Goal: Navigation & Orientation: Find specific page/section

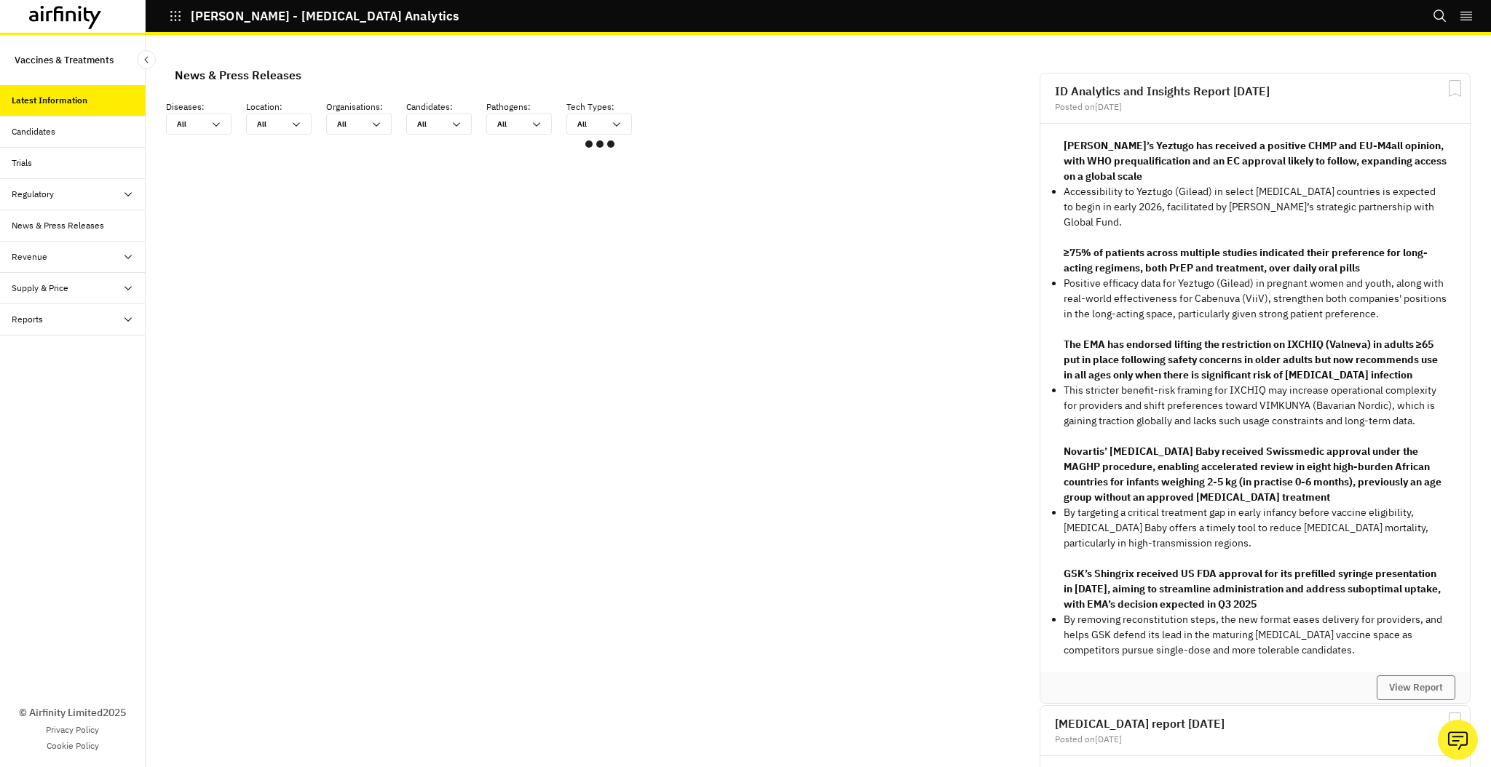
scroll to position [873, 437]
click at [106, 326] on div "Reports" at bounding box center [73, 319] width 146 height 31
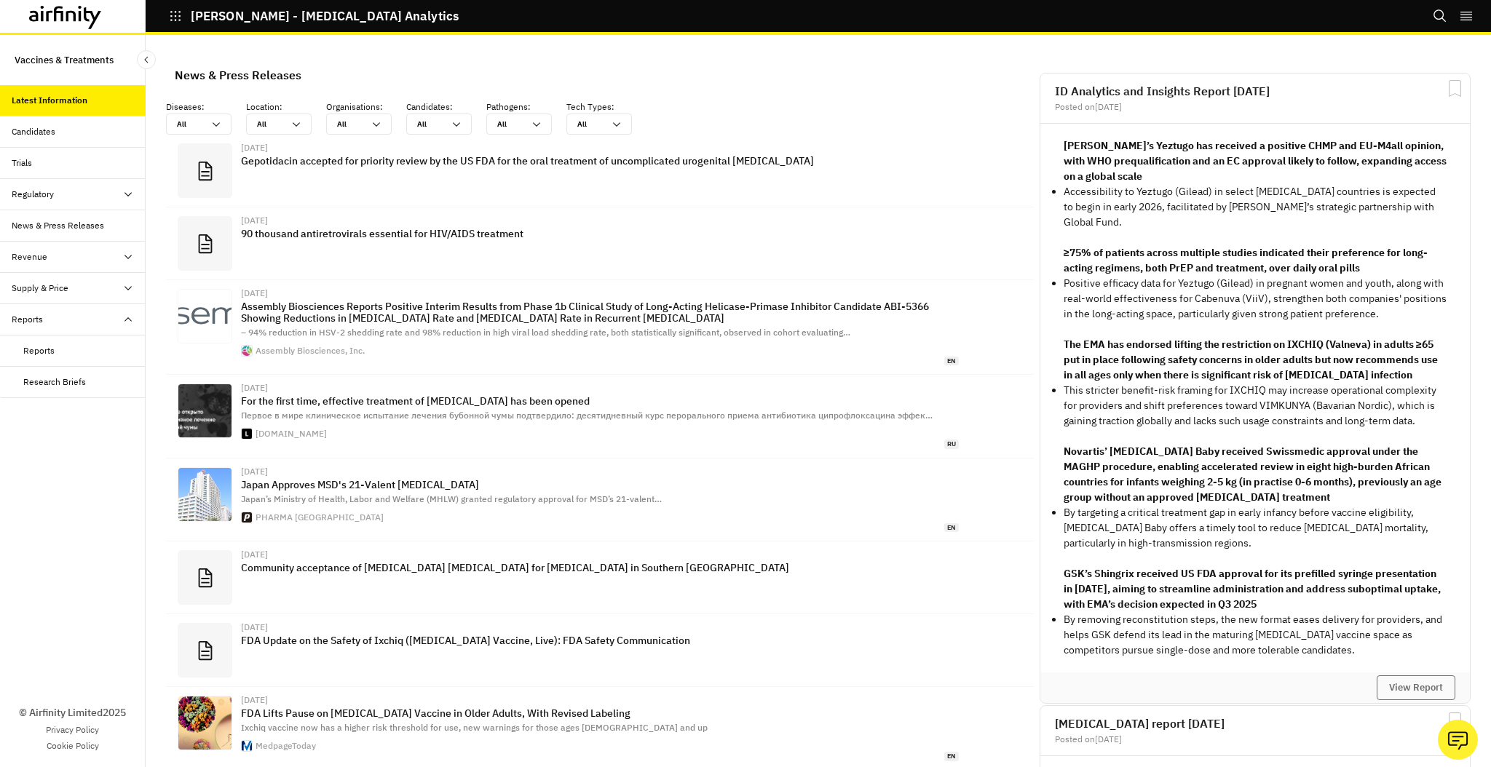
scroll to position [981, 437]
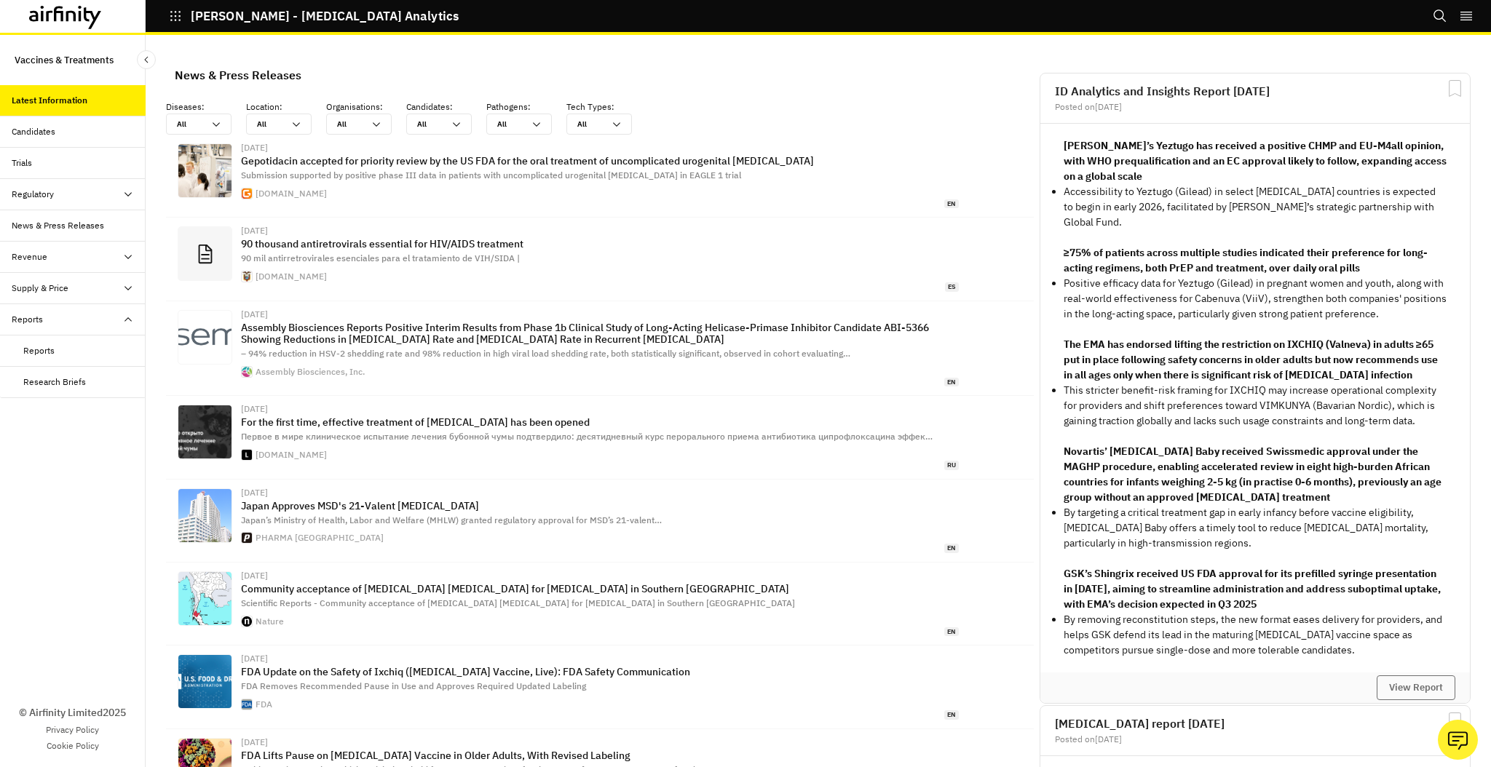
click at [82, 354] on div "Reports" at bounding box center [84, 350] width 122 height 13
